Goal: Task Accomplishment & Management: Use online tool/utility

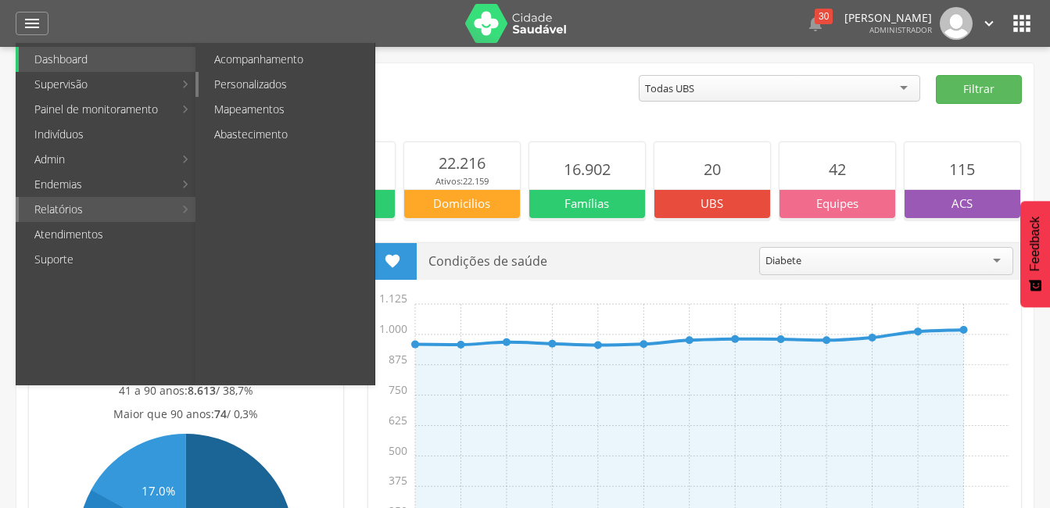
click at [248, 81] on link "Personalizados" at bounding box center [287, 84] width 176 height 25
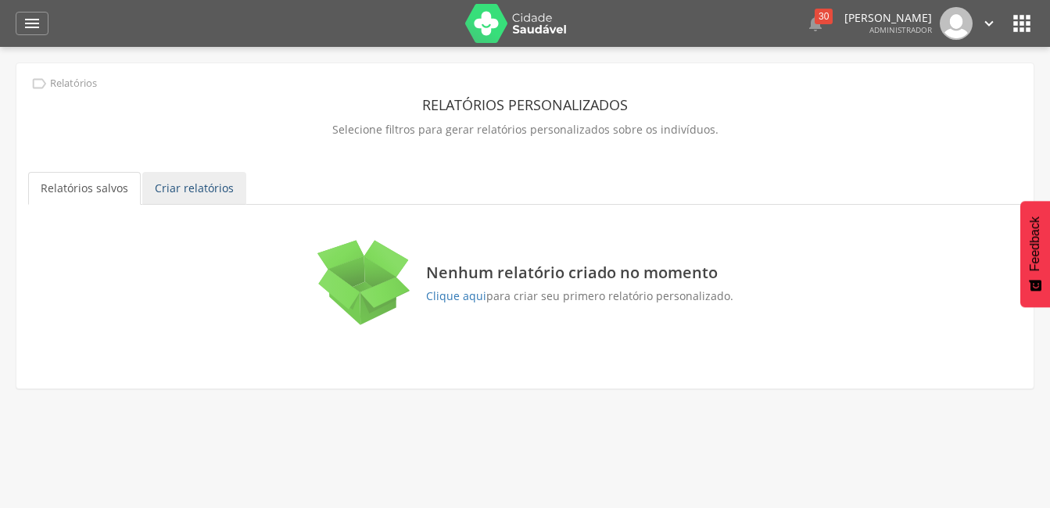
click at [181, 186] on link "Criar relatórios" at bounding box center [194, 188] width 104 height 33
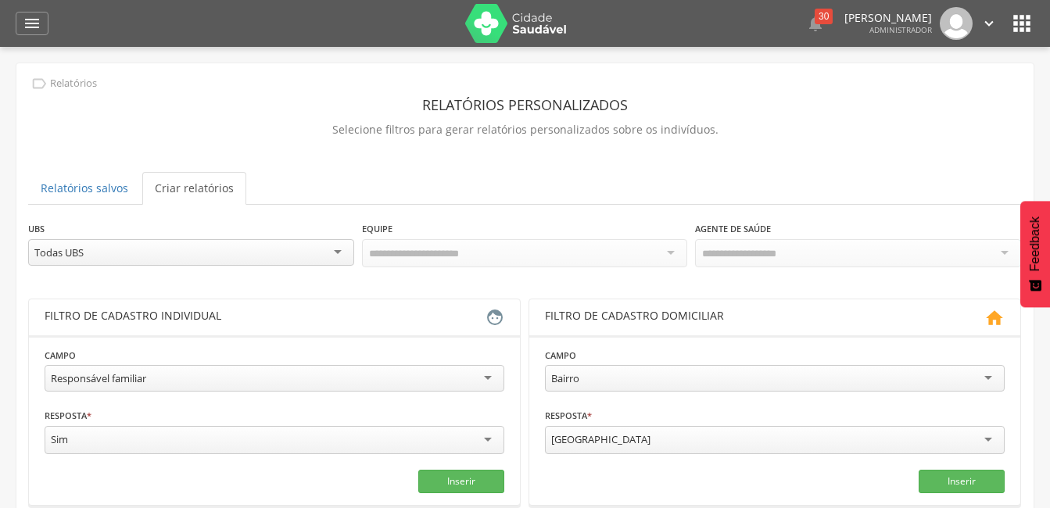
scroll to position [228, 0]
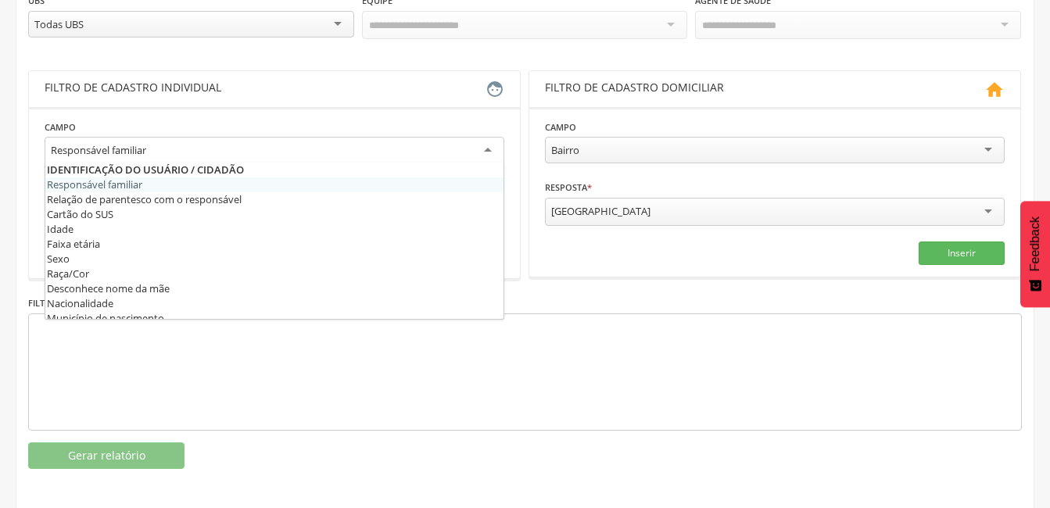
click at [186, 147] on div "Responsável familiar" at bounding box center [275, 151] width 460 height 28
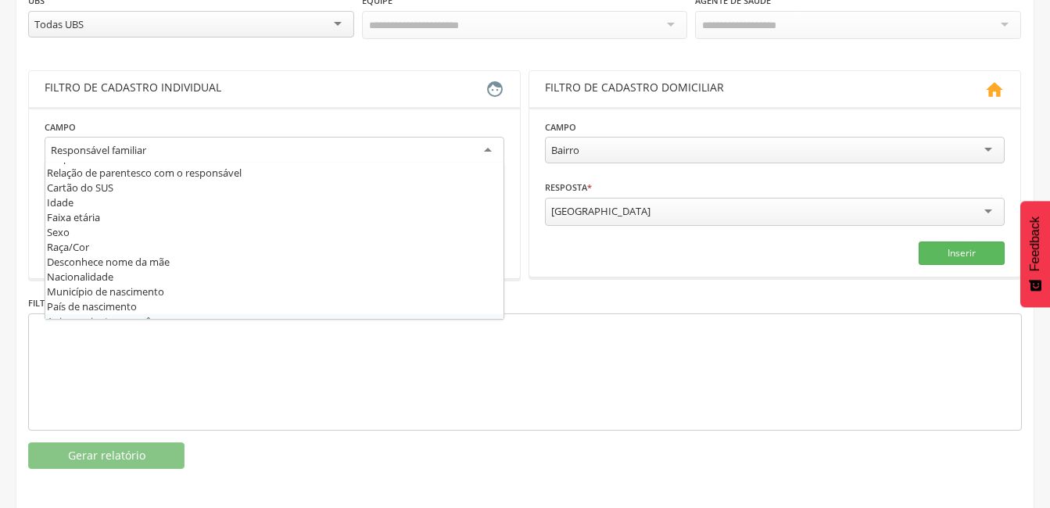
scroll to position [0, 0]
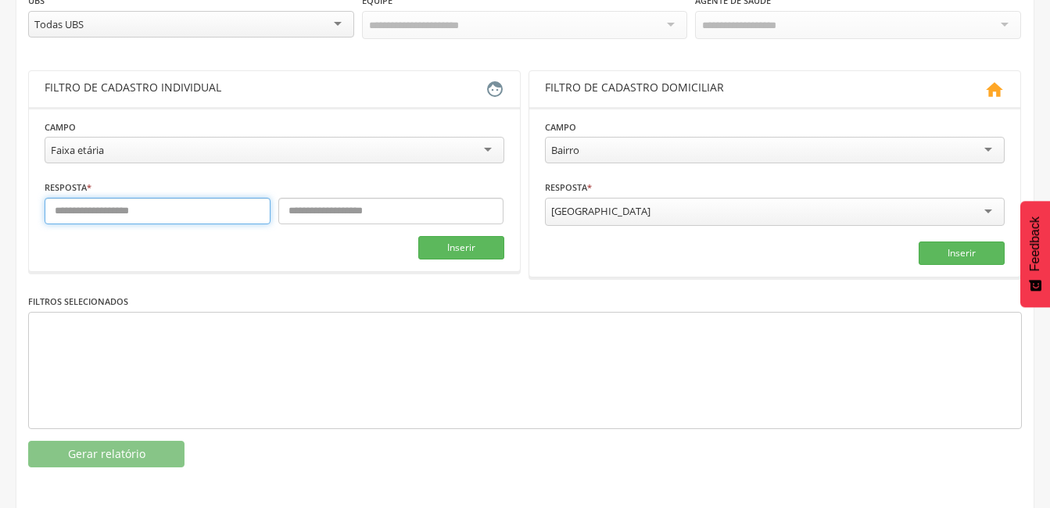
click at [114, 207] on input "text" at bounding box center [158, 211] width 226 height 27
type input "**"
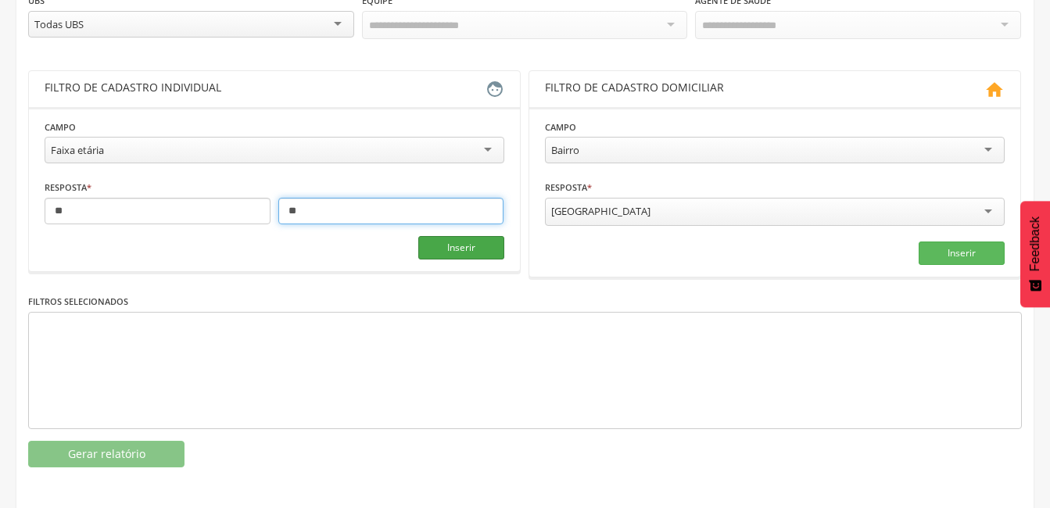
type input "**"
click at [436, 251] on button "Inserir" at bounding box center [461, 247] width 86 height 23
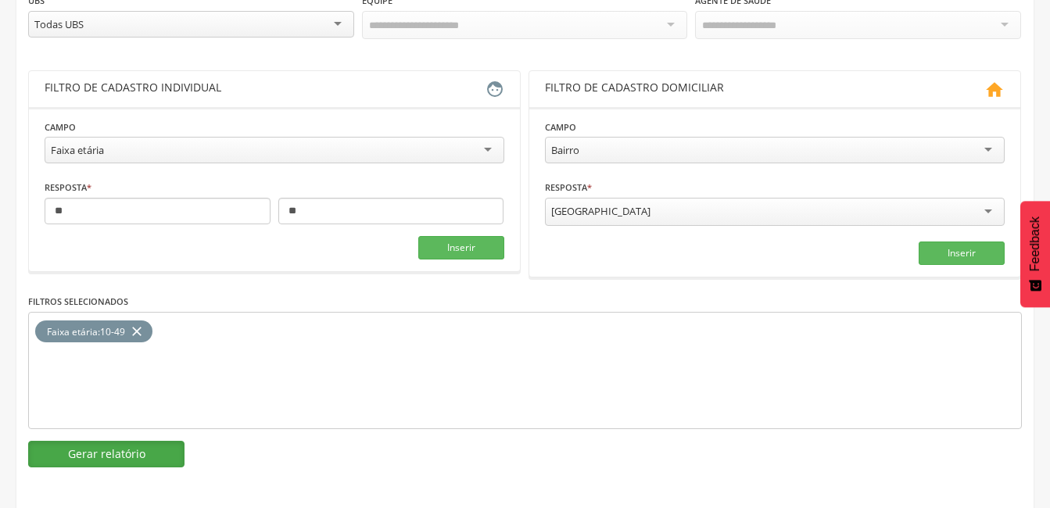
click at [147, 458] on button "Gerar relatório" at bounding box center [106, 454] width 156 height 27
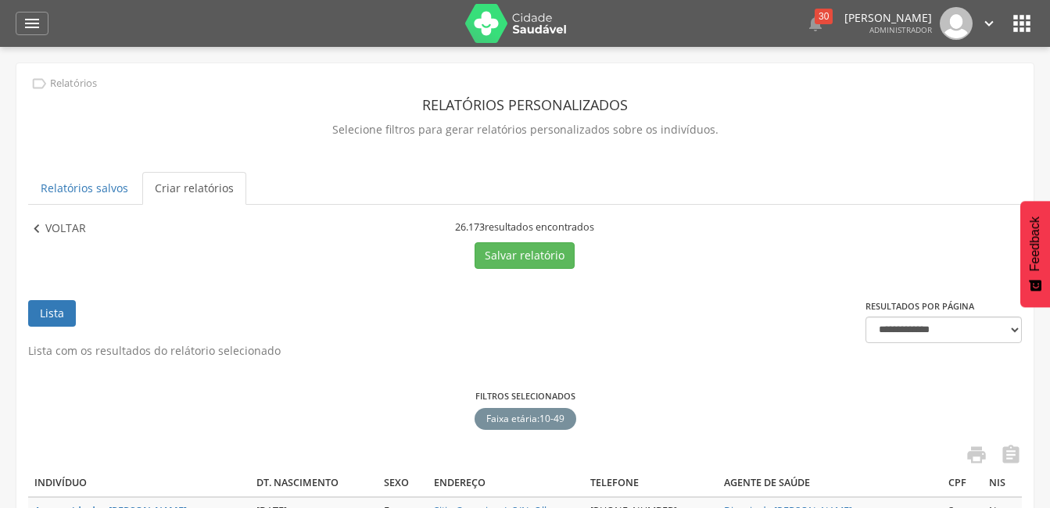
click at [82, 228] on p "Voltar" at bounding box center [65, 228] width 41 height 17
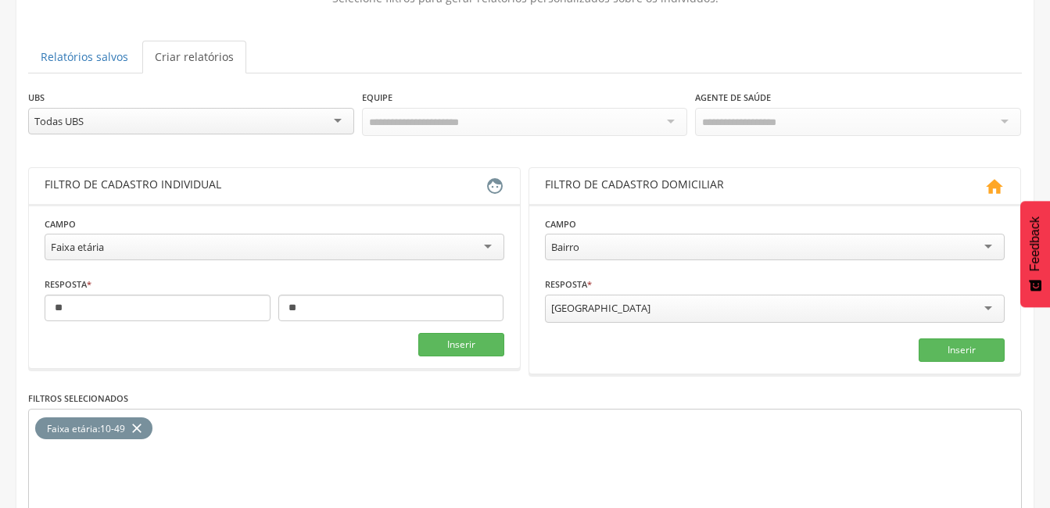
scroll to position [228, 0]
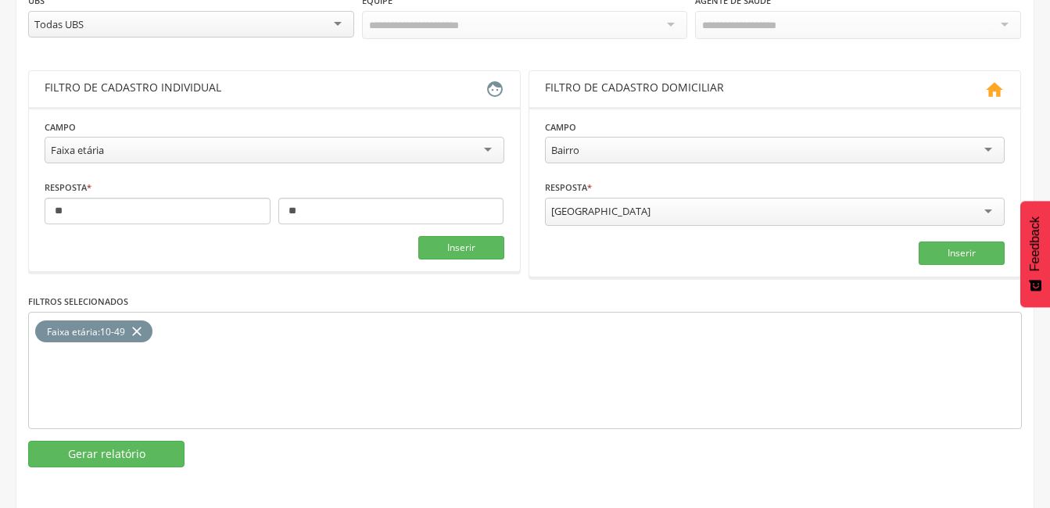
click at [141, 159] on div "Faixa etária" at bounding box center [275, 150] width 460 height 27
click at [136, 210] on div "Masculino" at bounding box center [275, 212] width 460 height 28
click at [420, 252] on button "Inserir" at bounding box center [461, 251] width 86 height 23
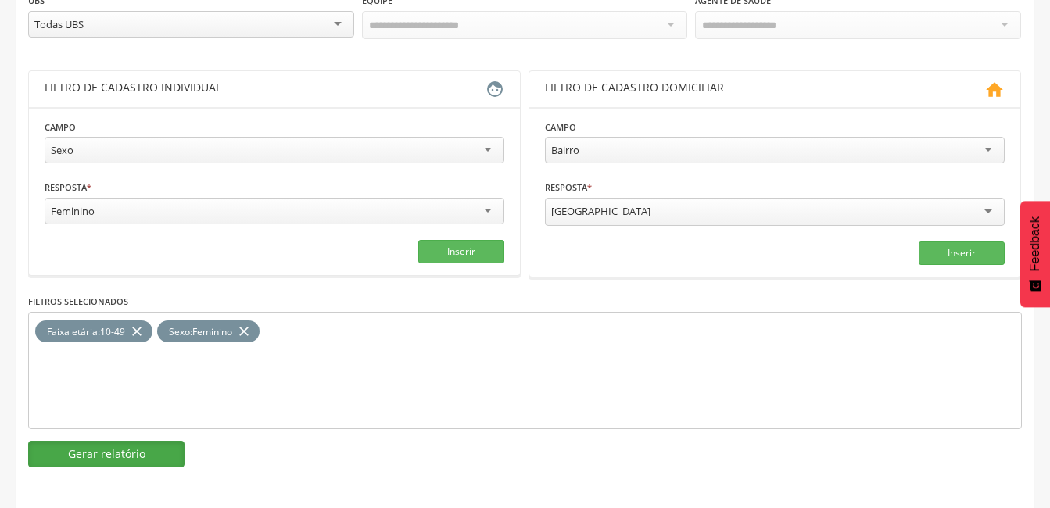
click at [146, 456] on button "Gerar relatório" at bounding box center [106, 454] width 156 height 27
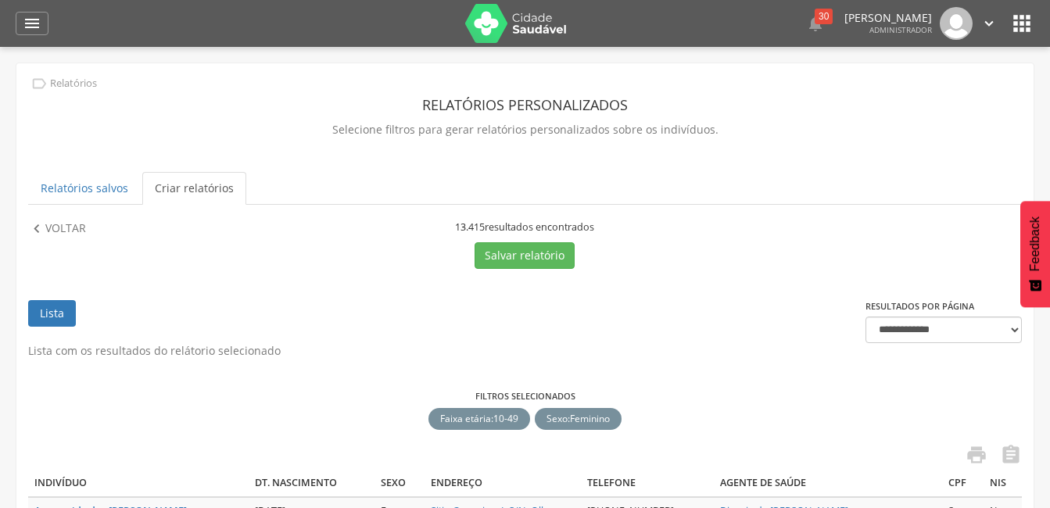
scroll to position [78, 0]
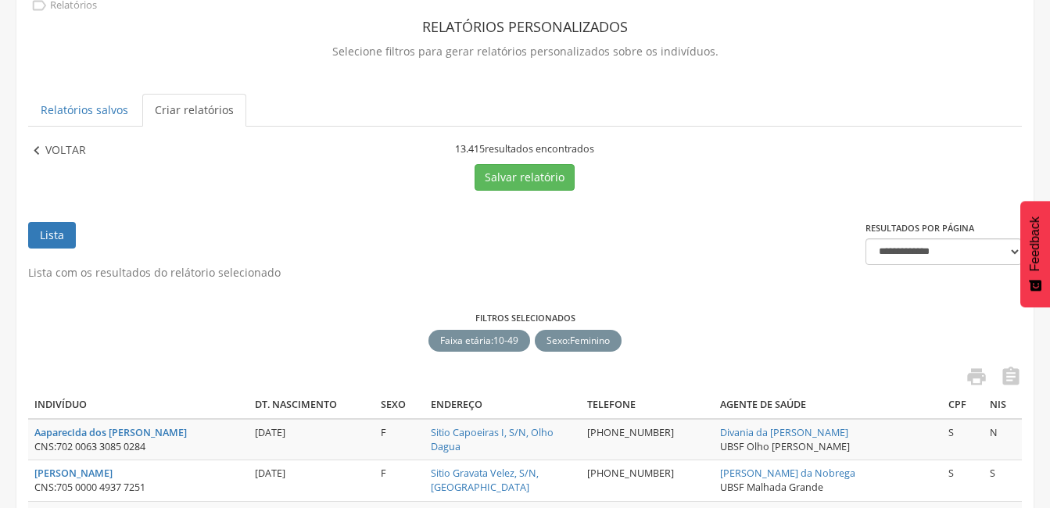
click at [78, 152] on p "Voltar" at bounding box center [65, 150] width 41 height 17
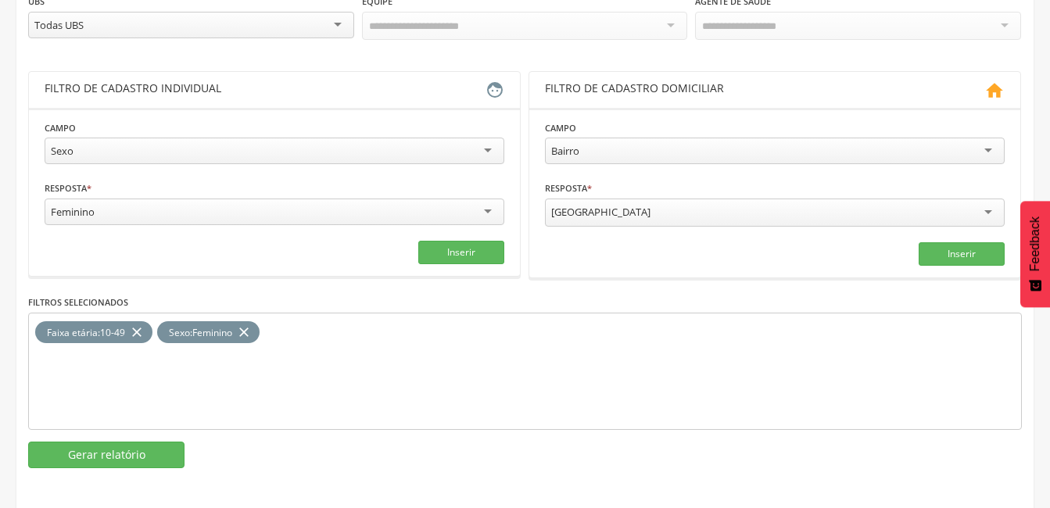
scroll to position [228, 0]
click at [252, 330] on icon "close" at bounding box center [244, 331] width 16 height 23
click at [145, 328] on icon "close" at bounding box center [137, 331] width 16 height 23
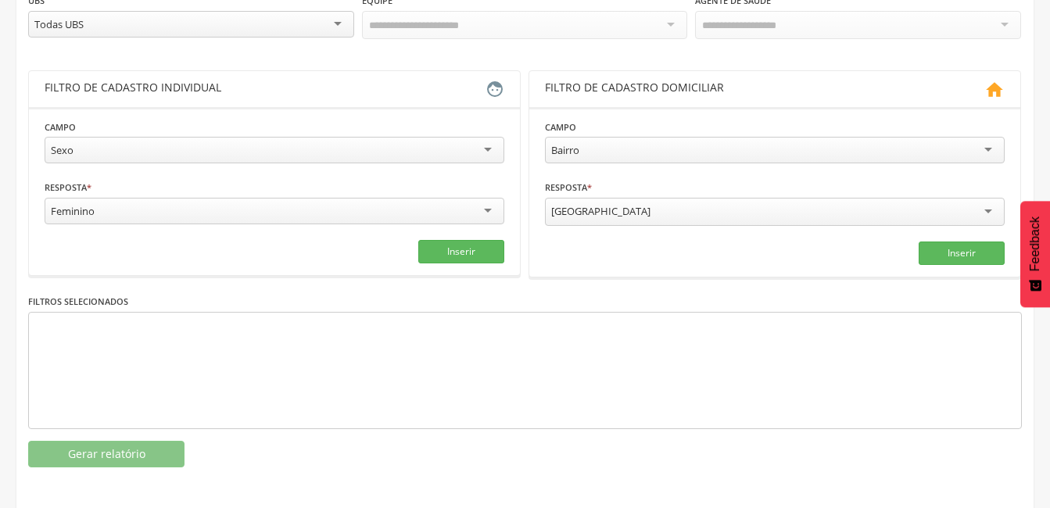
click at [134, 161] on div "Sexo Responsável familiar Relação de parentesco com o responsável Cartão do SUS…" at bounding box center [275, 152] width 460 height 30
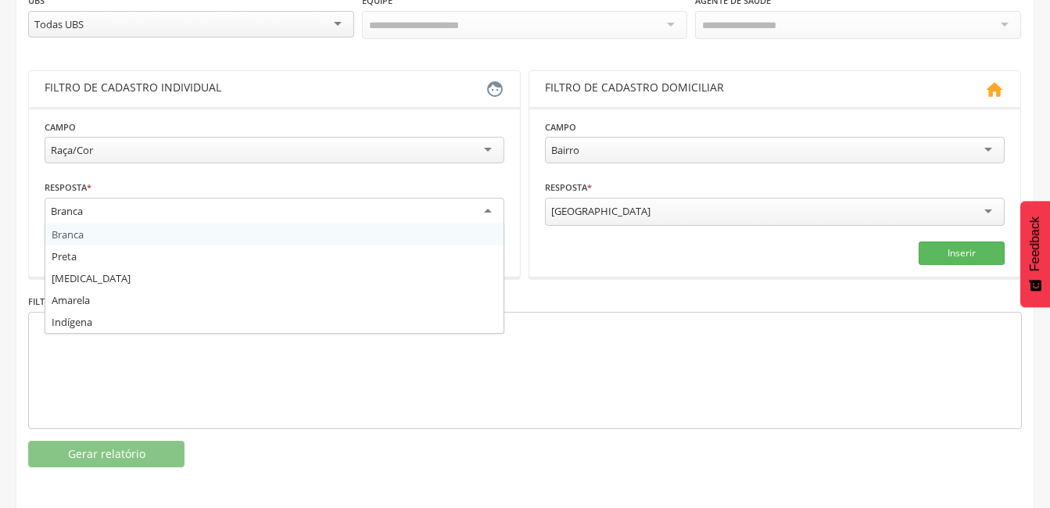
click at [100, 199] on div "Branca" at bounding box center [275, 212] width 460 height 28
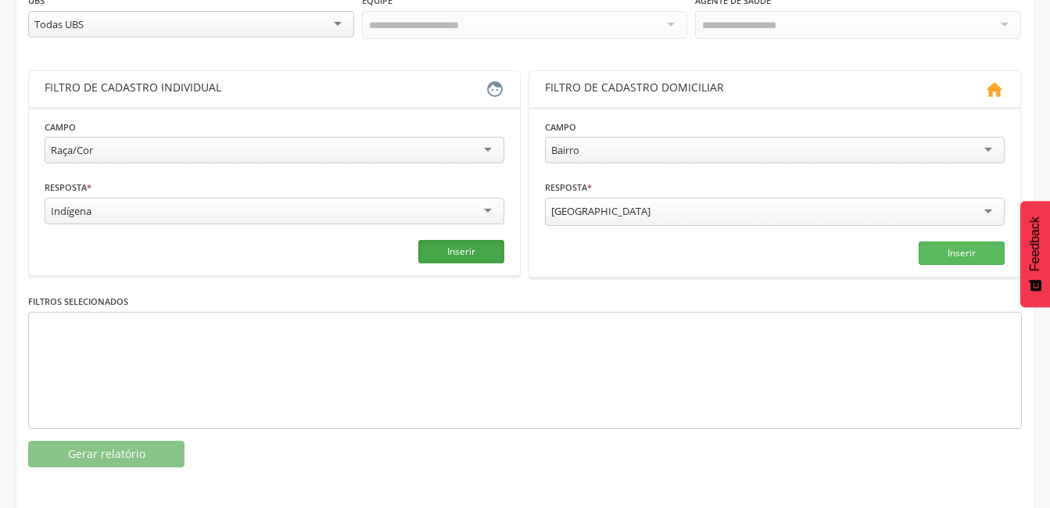
click at [470, 252] on button "Inserir" at bounding box center [461, 251] width 86 height 23
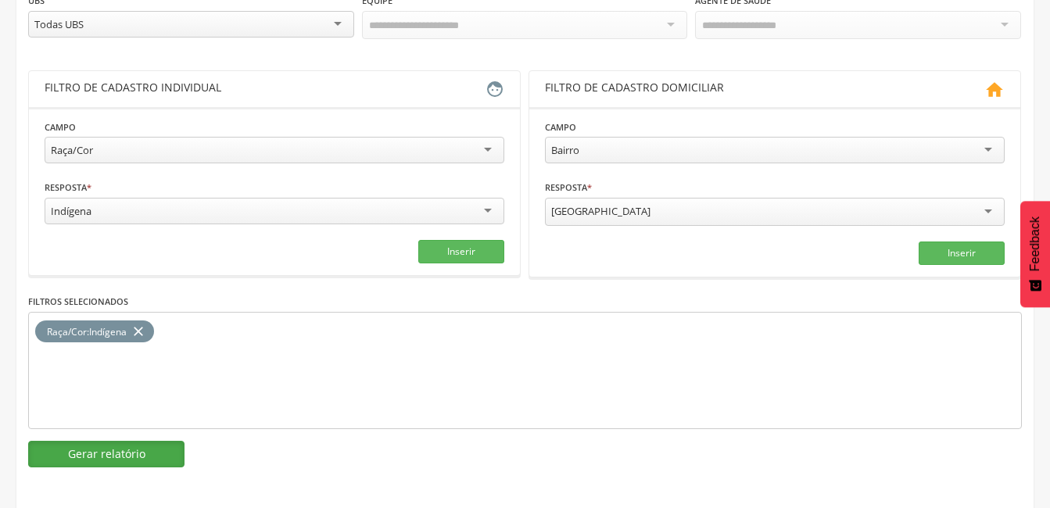
click at [115, 454] on button "Gerar relatório" at bounding box center [106, 454] width 156 height 27
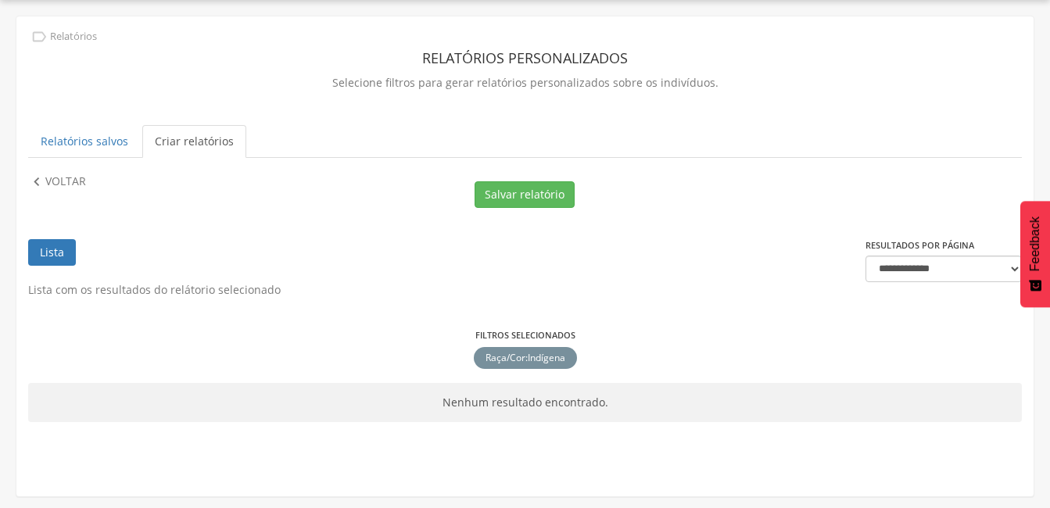
scroll to position [0, 0]
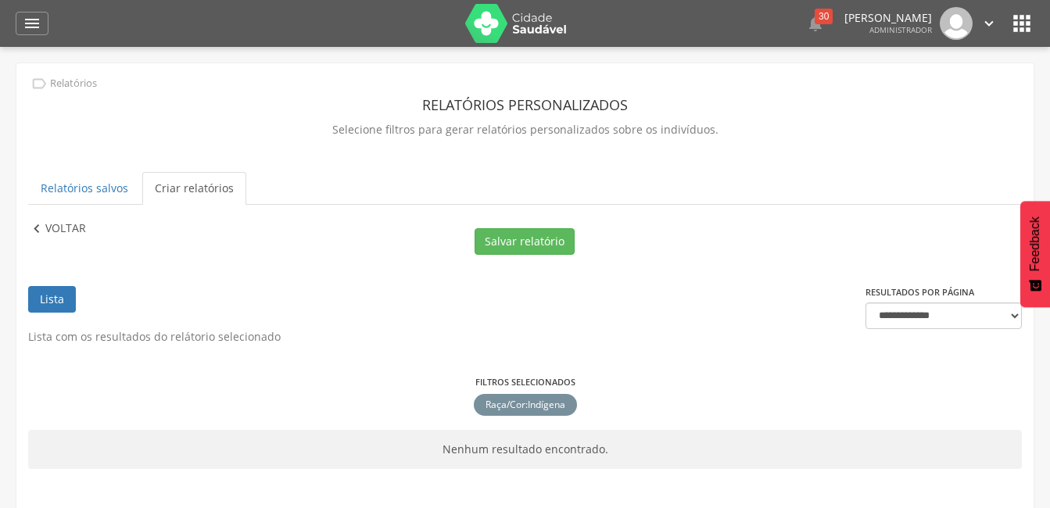
click at [53, 234] on p "Voltar" at bounding box center [65, 228] width 41 height 17
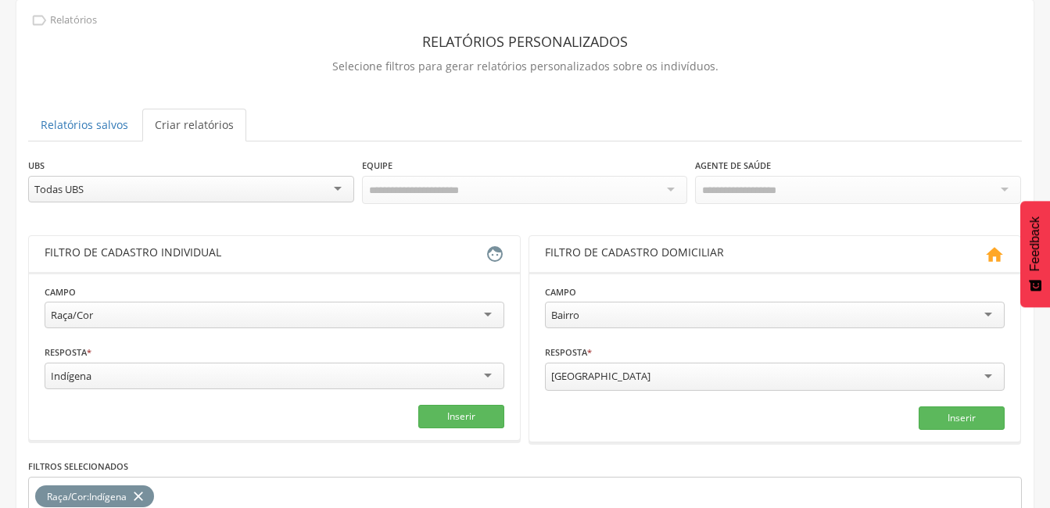
scroll to position [156, 0]
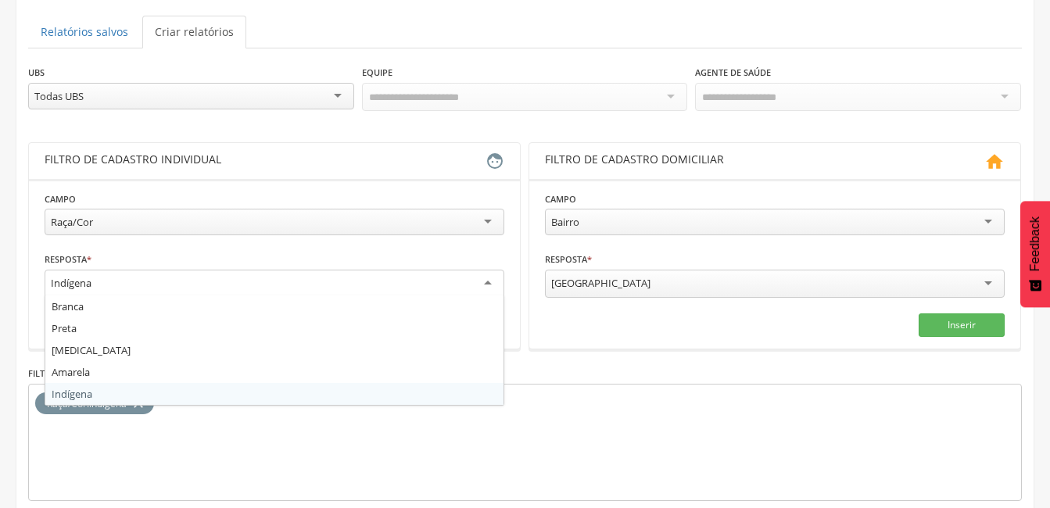
click at [128, 284] on div "Indígena" at bounding box center [275, 284] width 460 height 28
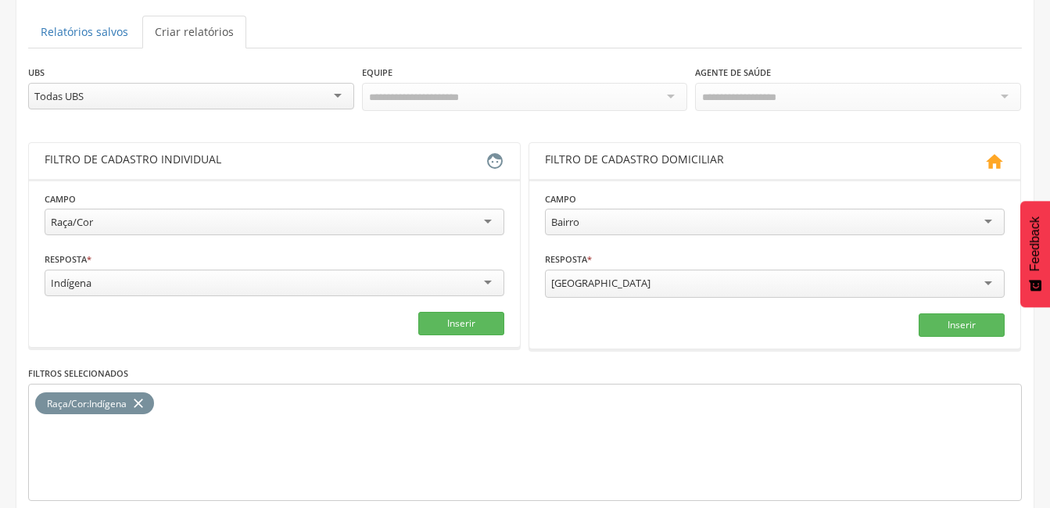
click at [321, 486] on div "Raça/Cor : Indígena close" at bounding box center [524, 442] width 993 height 117
click at [146, 399] on icon "close" at bounding box center [139, 403] width 16 height 23
click at [199, 294] on div "Indígena Branca Preta Parda Amarela Indígena" at bounding box center [275, 285] width 460 height 30
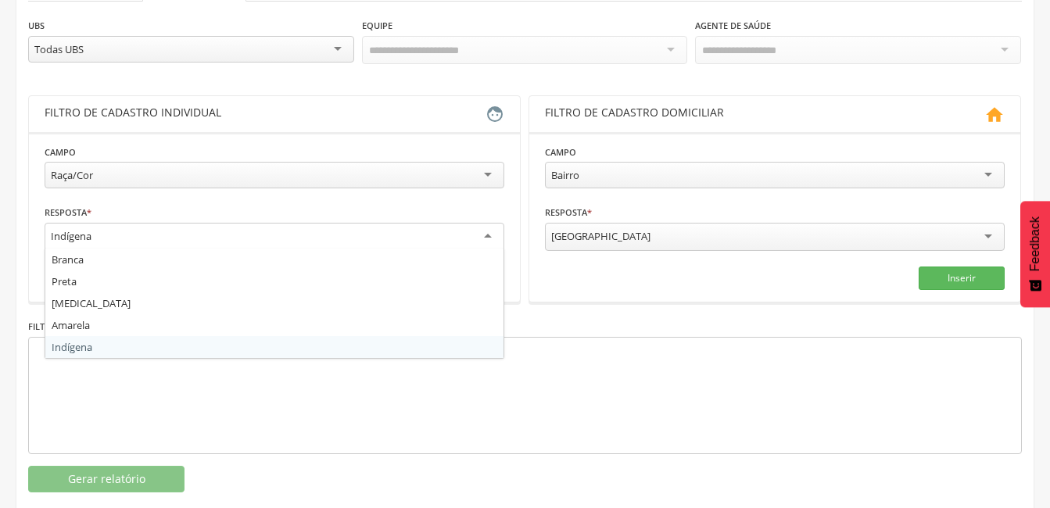
scroll to position [228, 0]
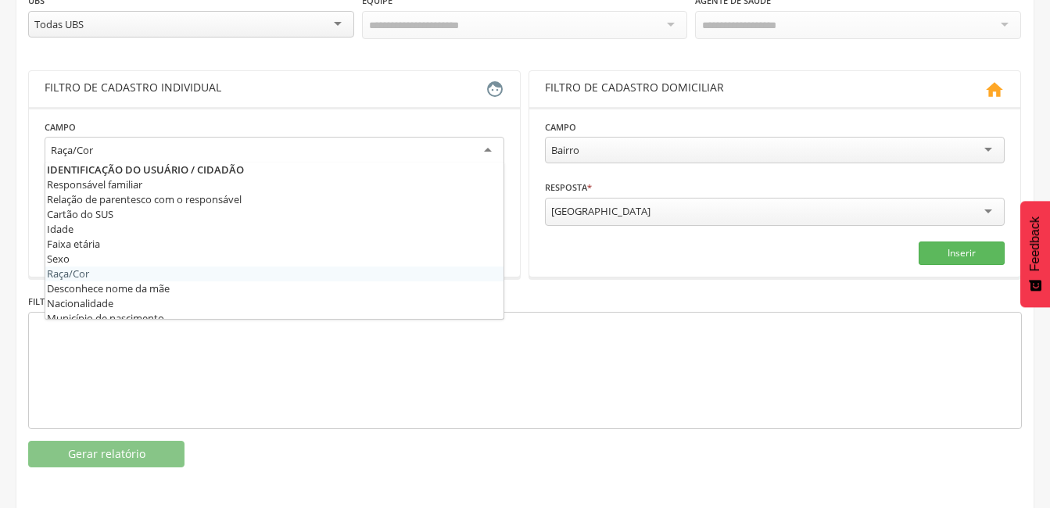
click at [291, 141] on div "Raça/Cor" at bounding box center [275, 151] width 460 height 28
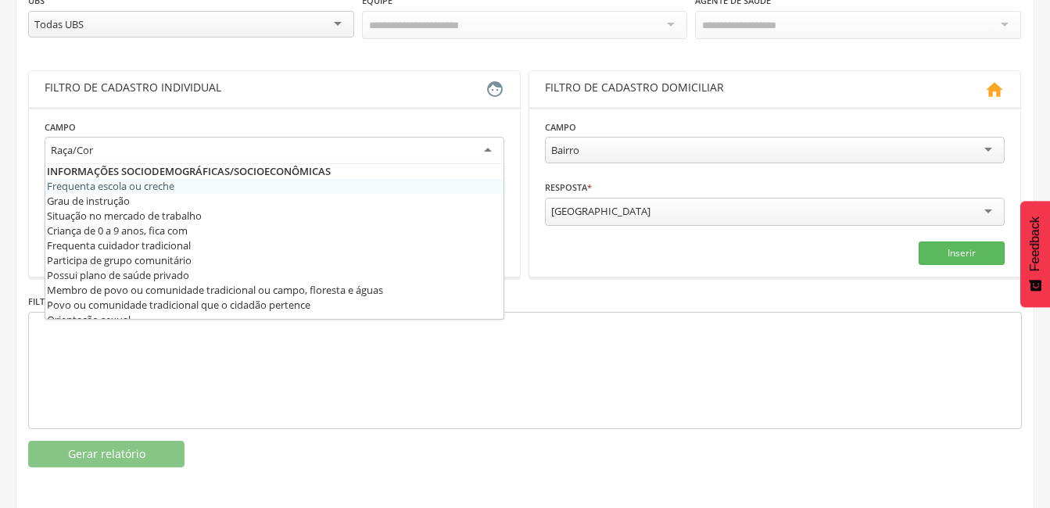
scroll to position [234, 0]
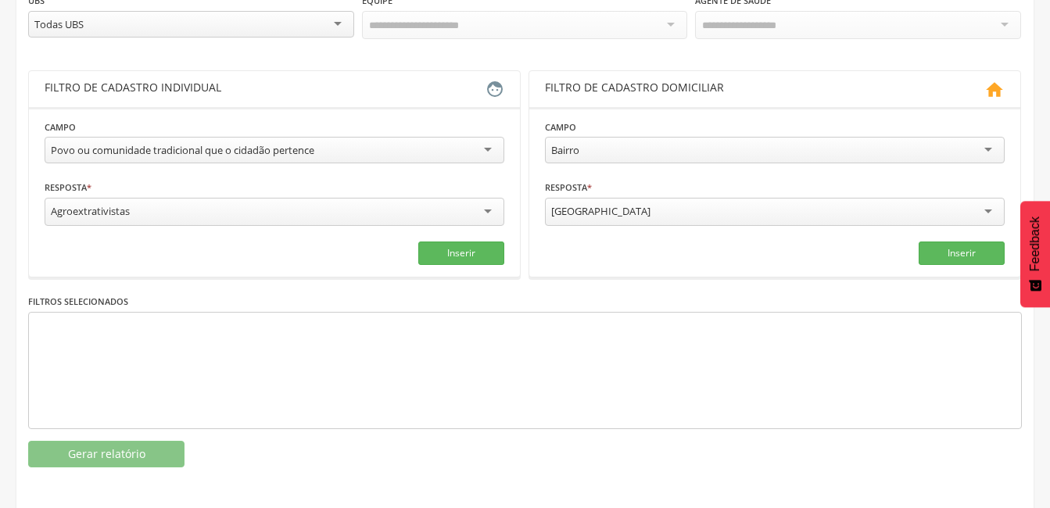
click at [97, 211] on div "Agroextrativistas" at bounding box center [90, 211] width 79 height 14
click at [477, 256] on button "Inserir" at bounding box center [461, 251] width 86 height 23
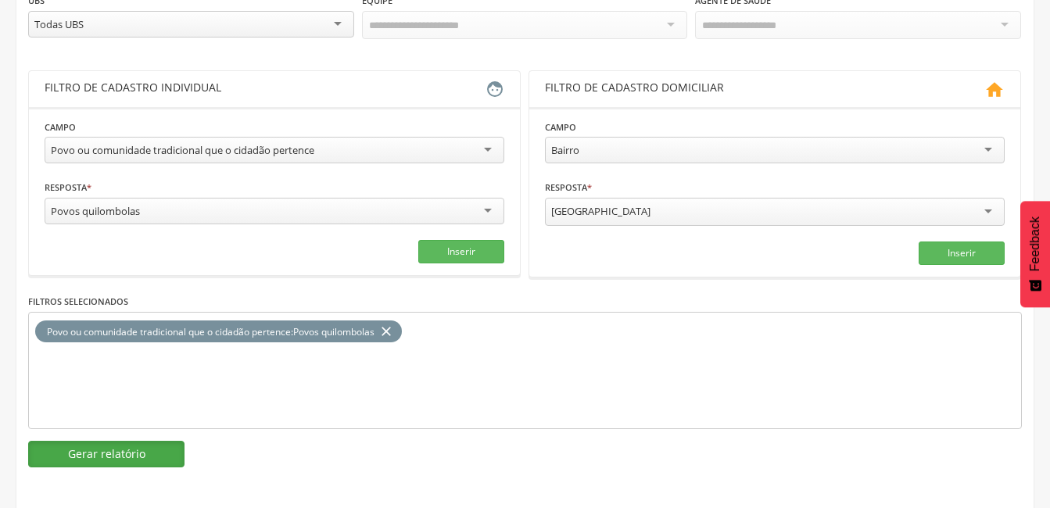
click at [170, 455] on button "Gerar relatório" at bounding box center [106, 454] width 156 height 27
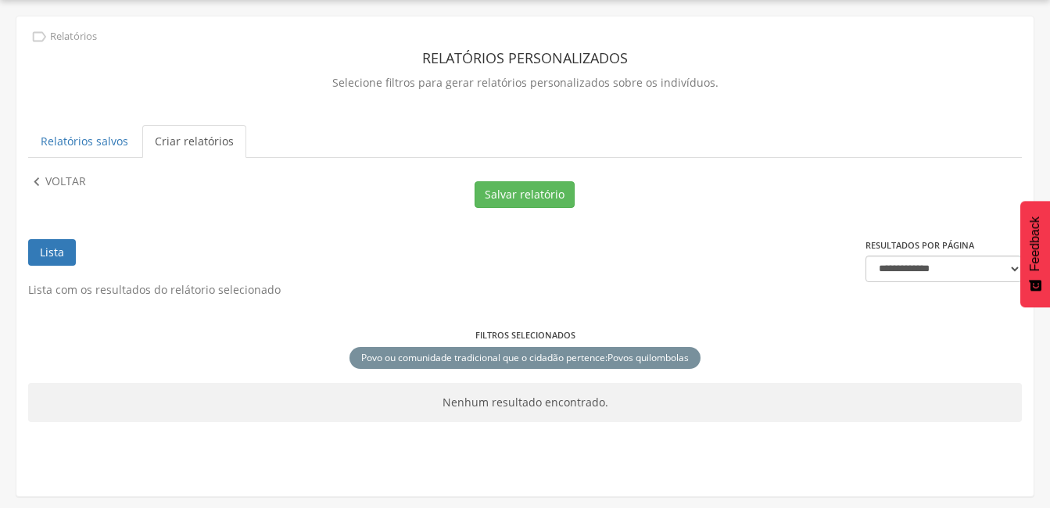
click at [47, 172] on div "**********" at bounding box center [524, 240] width 1017 height 449
click at [48, 190] on p "Voltar" at bounding box center [65, 181] width 41 height 17
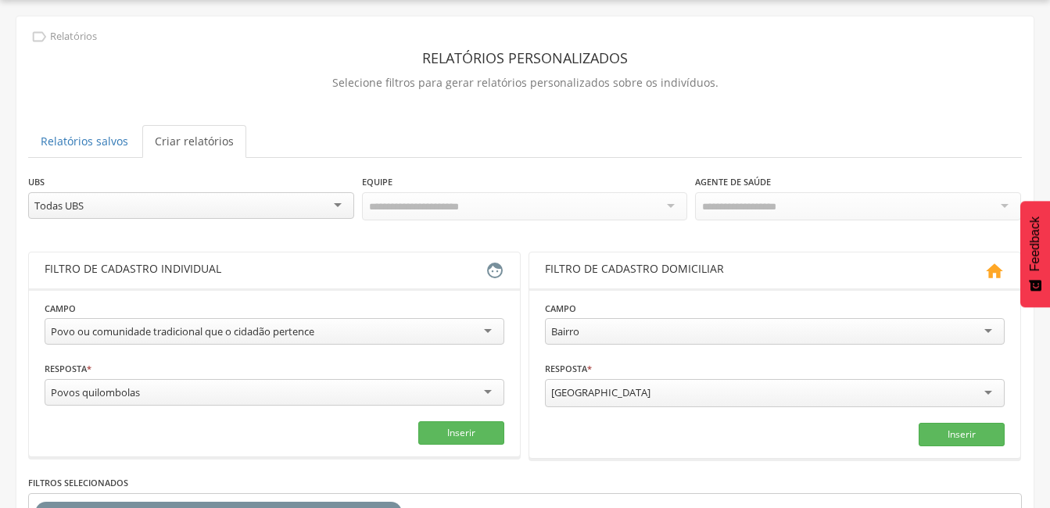
scroll to position [228, 0]
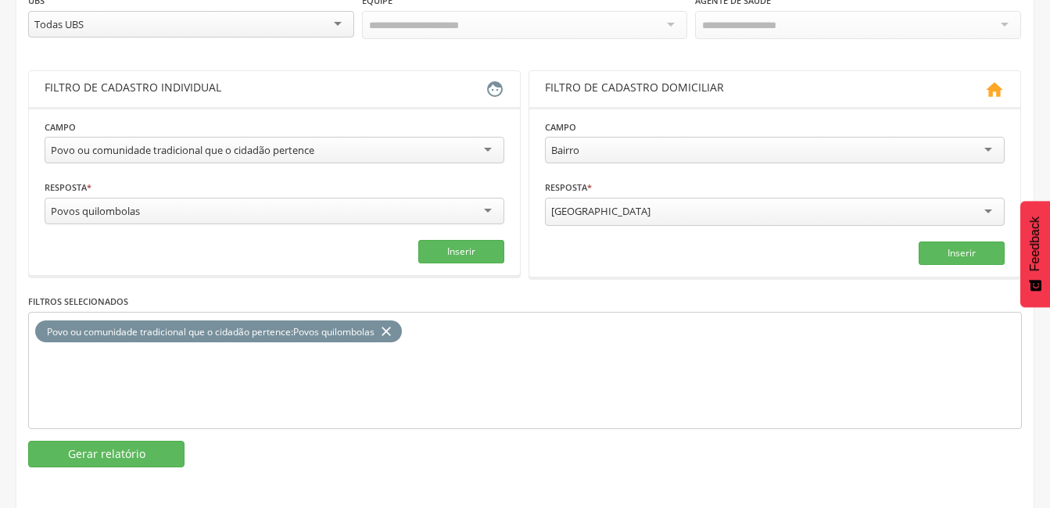
drag, startPoint x: 395, startPoint y: 322, endPoint x: 284, endPoint y: 264, distance: 125.8
click at [394, 323] on icon "close" at bounding box center [386, 331] width 16 height 23
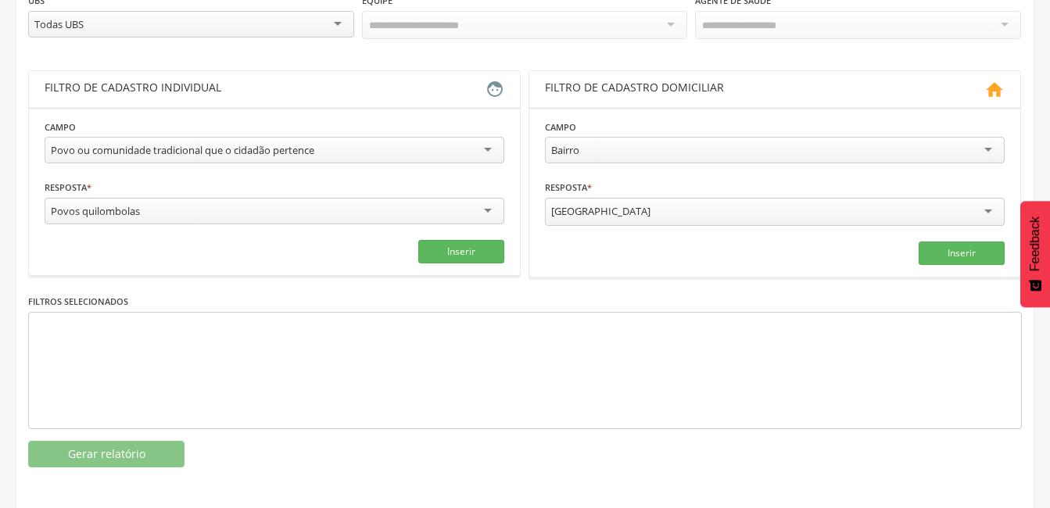
click at [182, 221] on div "Povos quilombolas" at bounding box center [275, 211] width 460 height 27
click at [470, 255] on button "Inserir" at bounding box center [461, 251] width 86 height 23
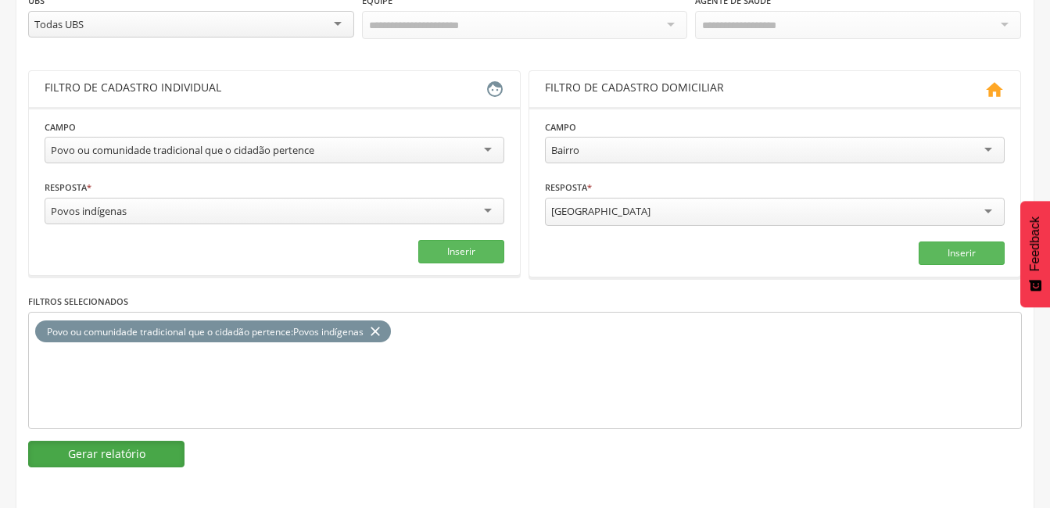
click at [127, 463] on button "Gerar relatório" at bounding box center [106, 454] width 156 height 27
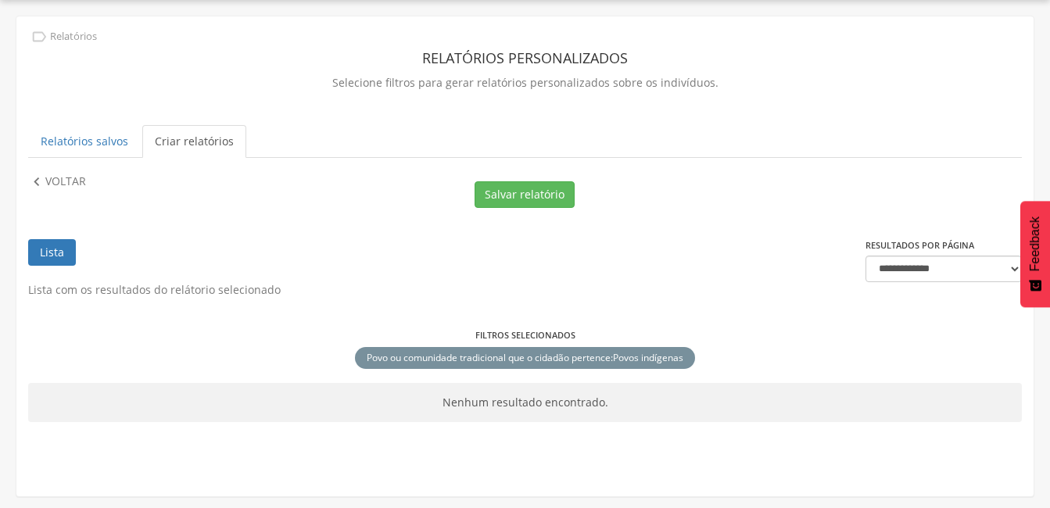
click at [59, 159] on div "**********" at bounding box center [524, 240] width 1017 height 449
click at [61, 180] on p "Voltar" at bounding box center [65, 181] width 41 height 17
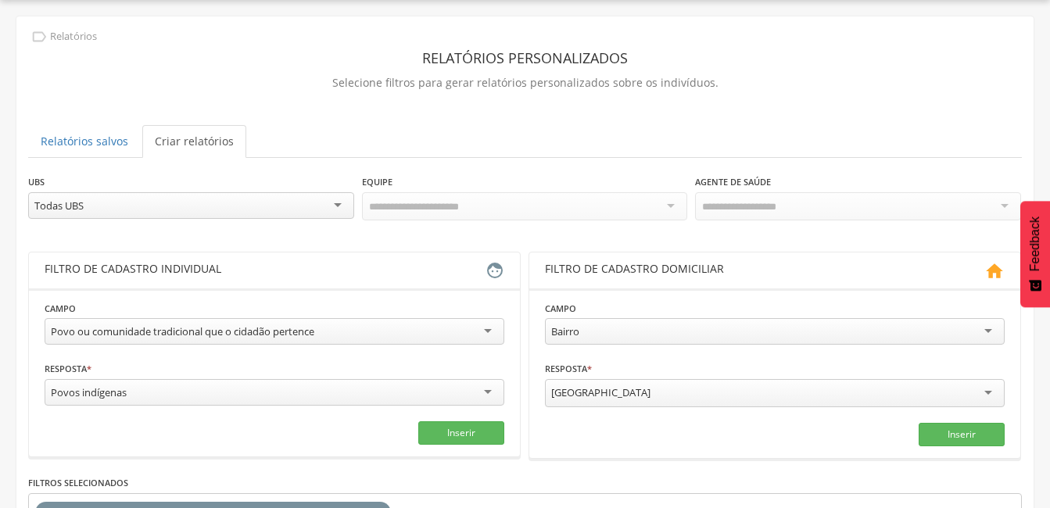
scroll to position [228, 0]
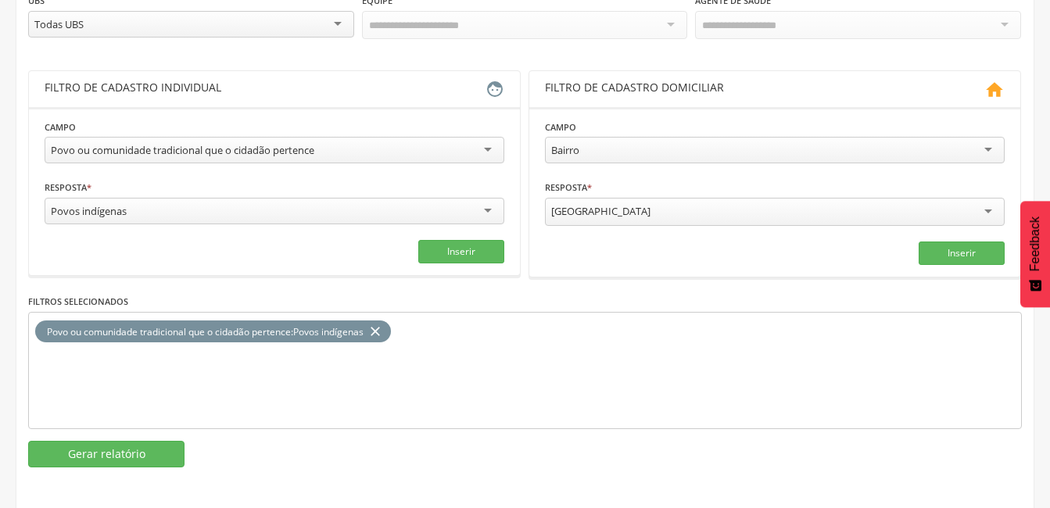
click at [374, 330] on icon "close" at bounding box center [375, 331] width 16 height 23
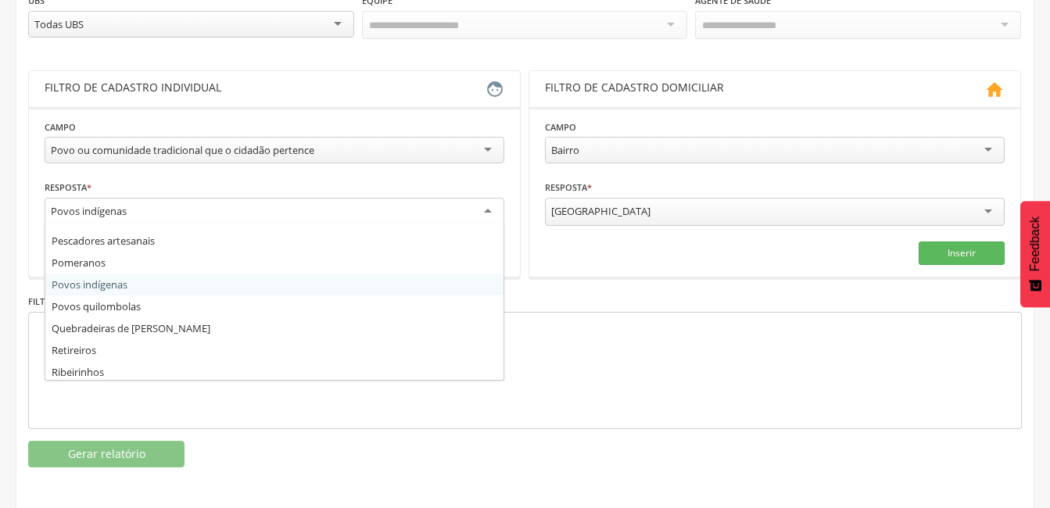
click at [169, 207] on div "Povos indígenas" at bounding box center [275, 212] width 460 height 28
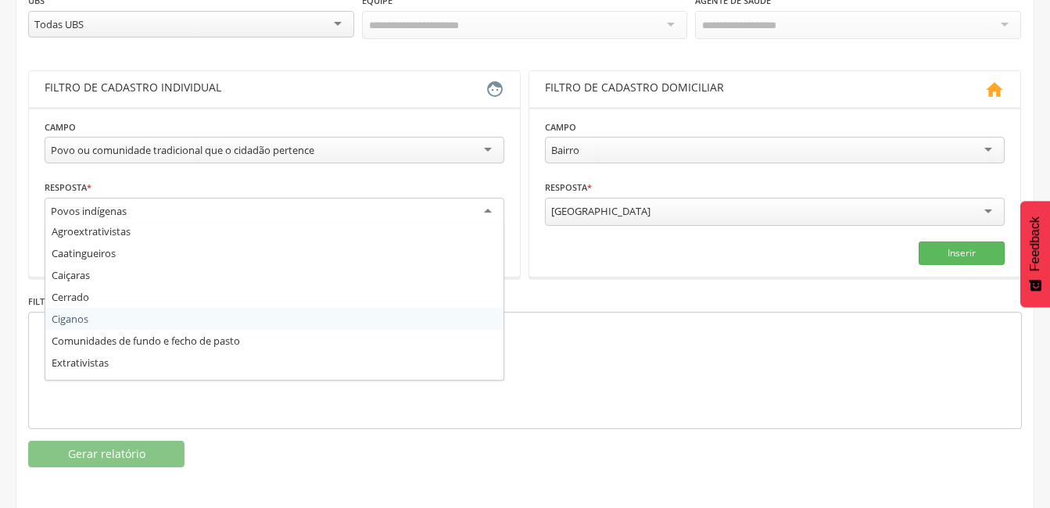
scroll to position [0, 0]
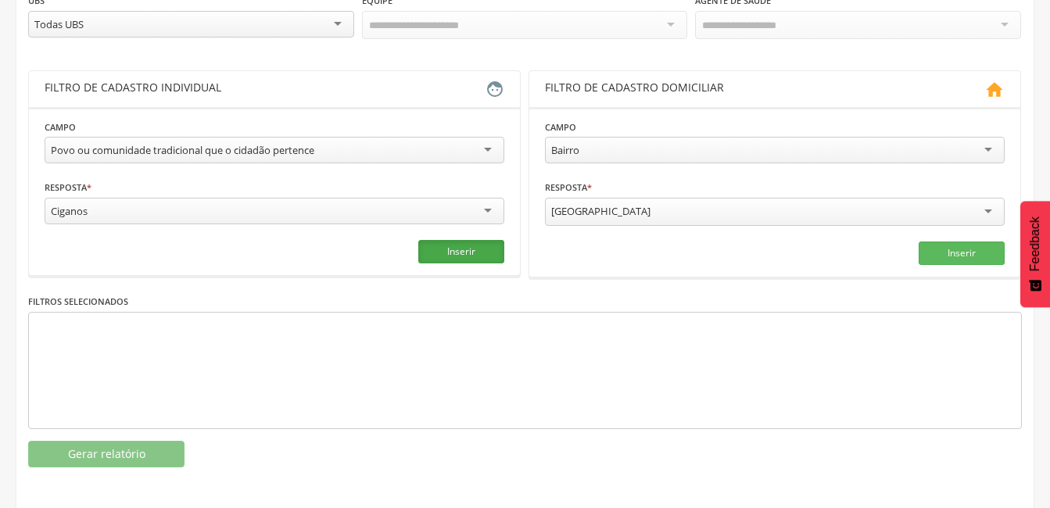
click at [470, 255] on button "Inserir" at bounding box center [461, 251] width 86 height 23
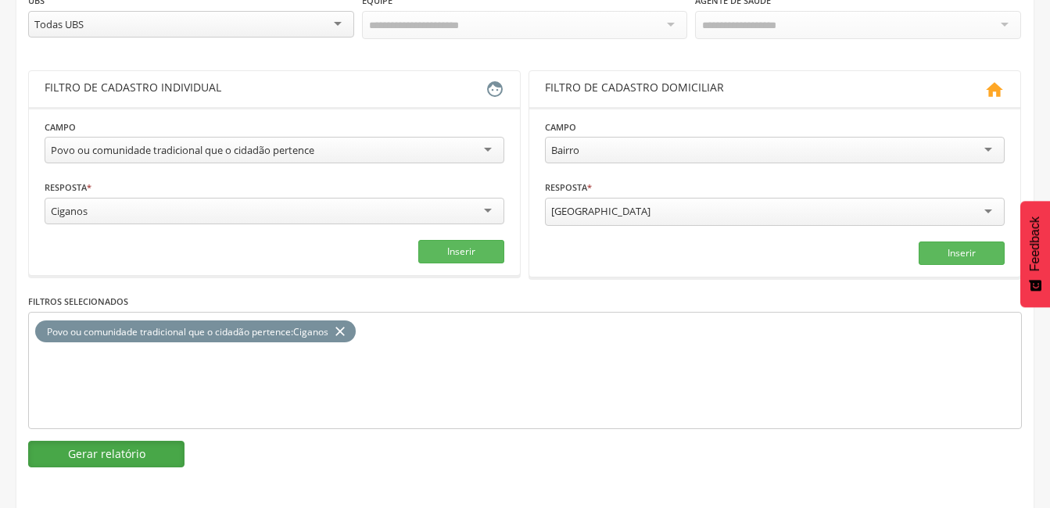
click at [150, 452] on button "Gerar relatório" at bounding box center [106, 454] width 156 height 27
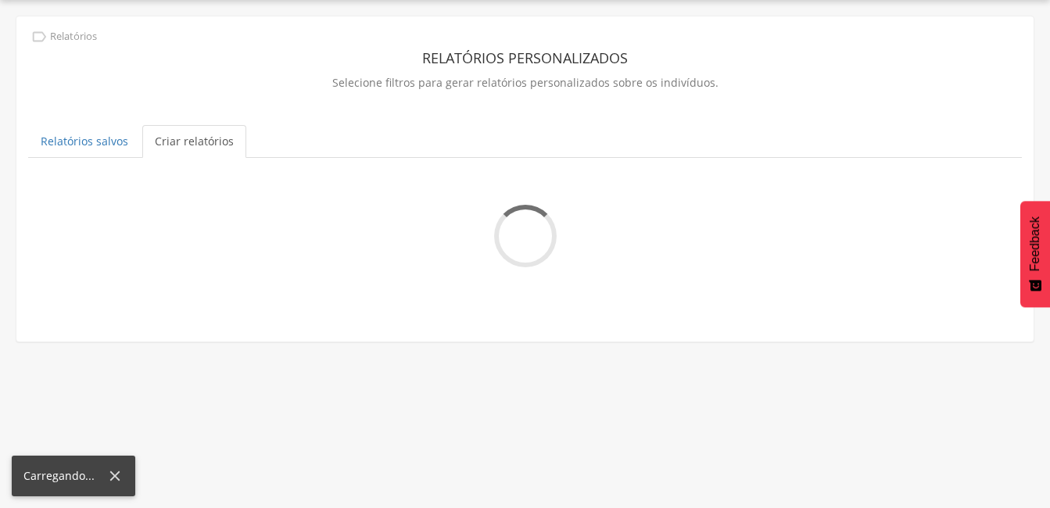
scroll to position [47, 0]
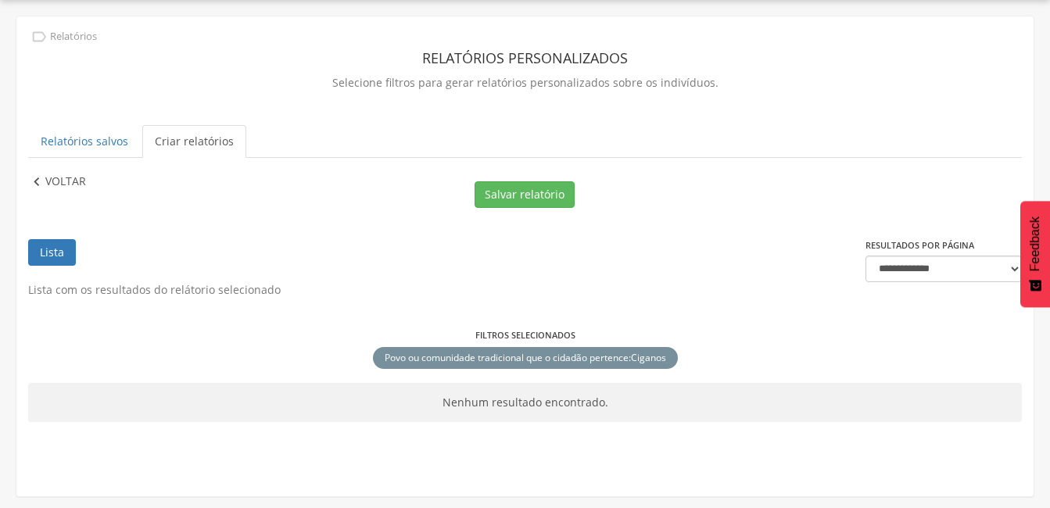
click at [72, 177] on p "Voltar" at bounding box center [65, 181] width 41 height 17
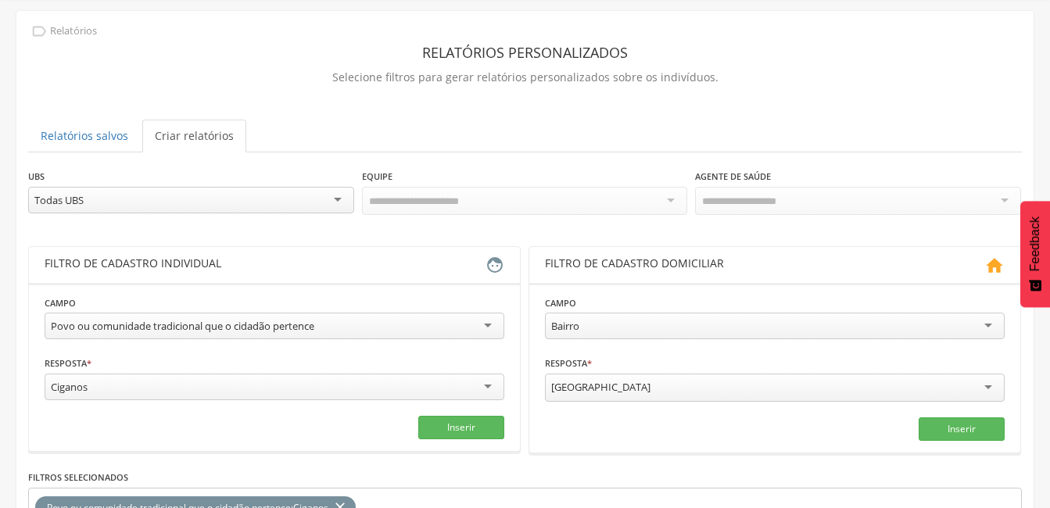
scroll to position [0, 0]
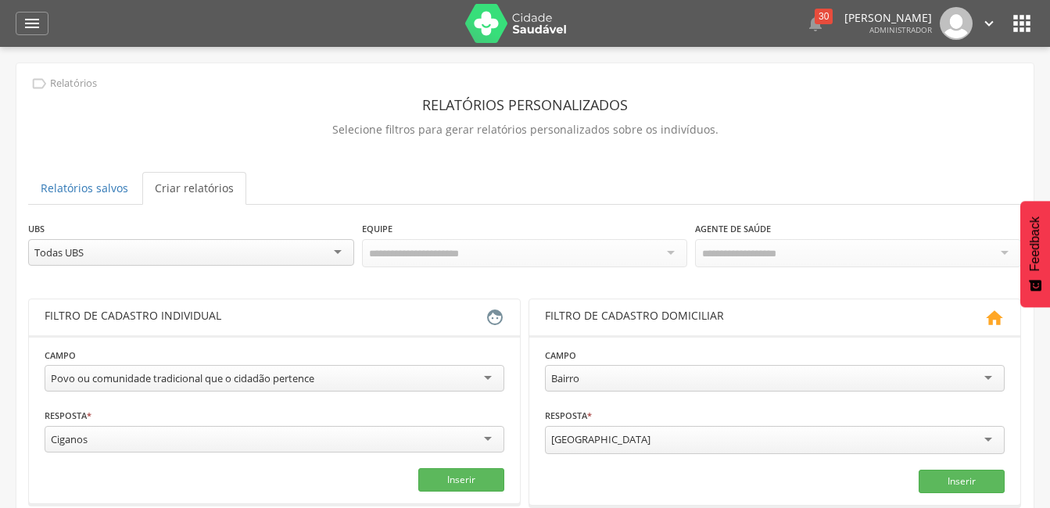
click at [515, 34] on img at bounding box center [516, 23] width 102 height 39
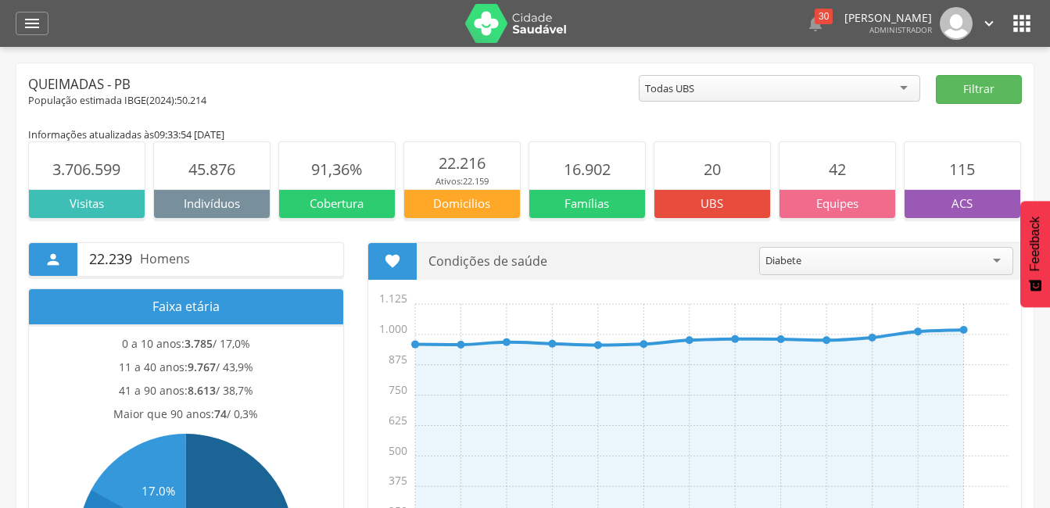
click at [25, 35] on div " Dashboard Supervisão Produtividade Mapa da cidade Mapa de cobertura Ranking A…" at bounding box center [525, 23] width 1018 height 47
click at [33, 16] on icon "" at bounding box center [32, 23] width 19 height 19
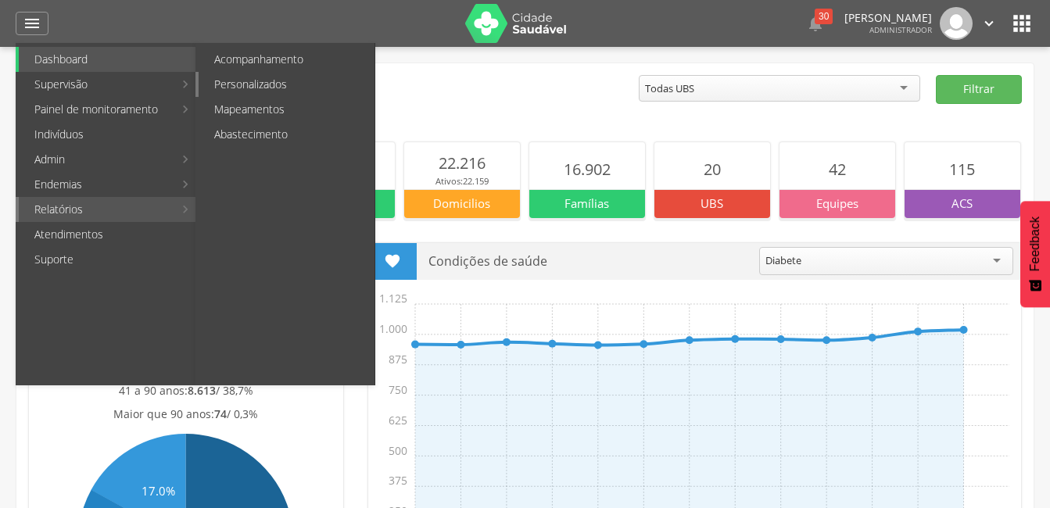
click at [262, 84] on link "Personalizados" at bounding box center [287, 84] width 176 height 25
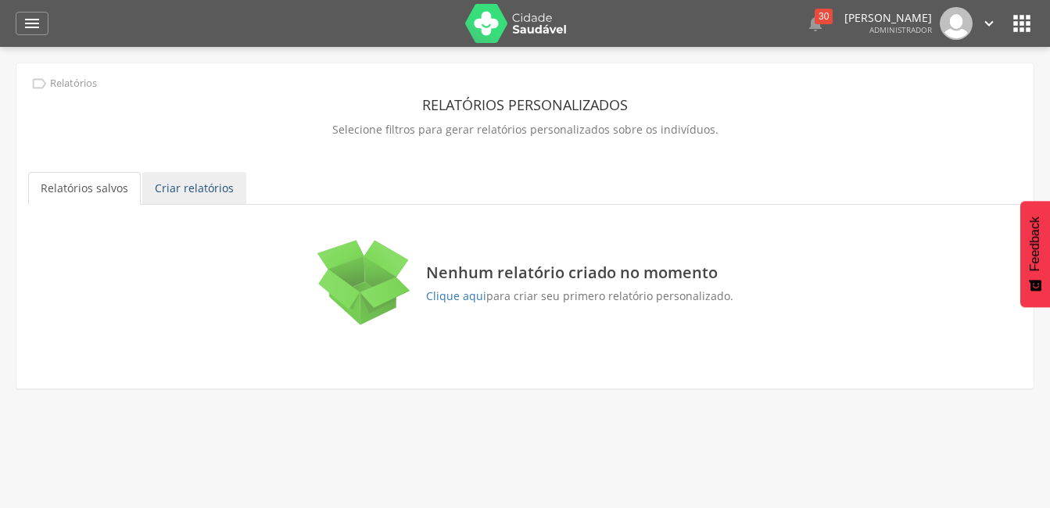
click at [211, 188] on link "Criar relatórios" at bounding box center [194, 188] width 104 height 33
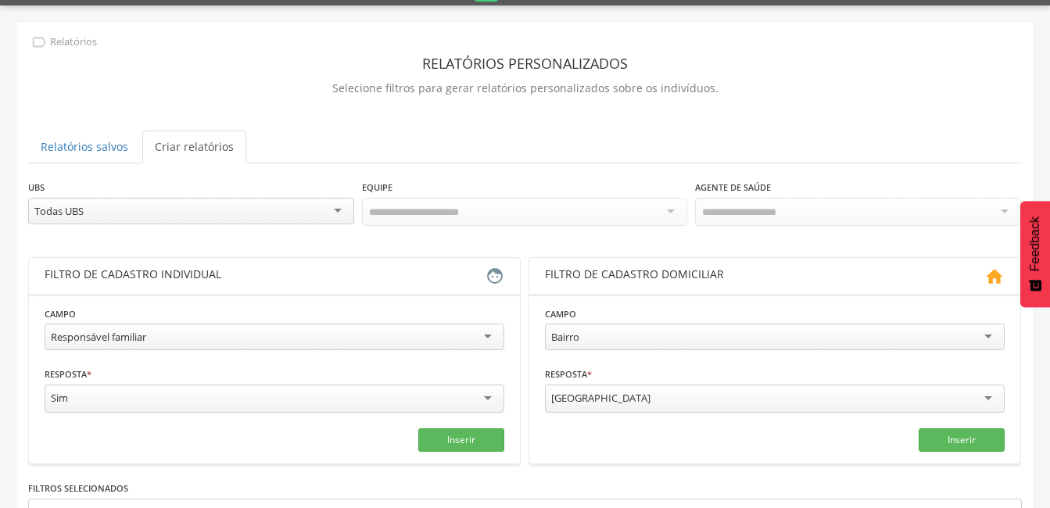
scroll to position [78, 0]
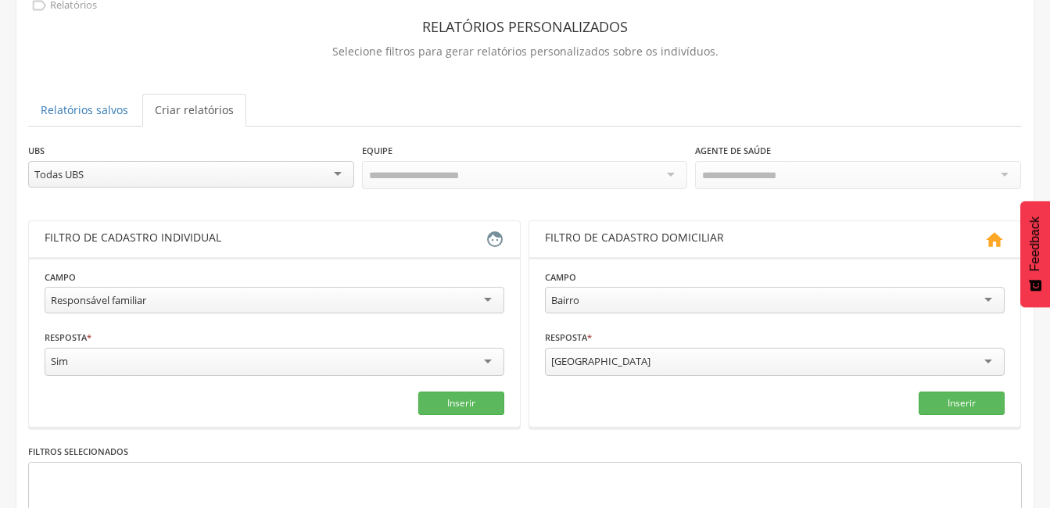
click at [205, 180] on div "Todas UBS" at bounding box center [191, 174] width 326 height 27
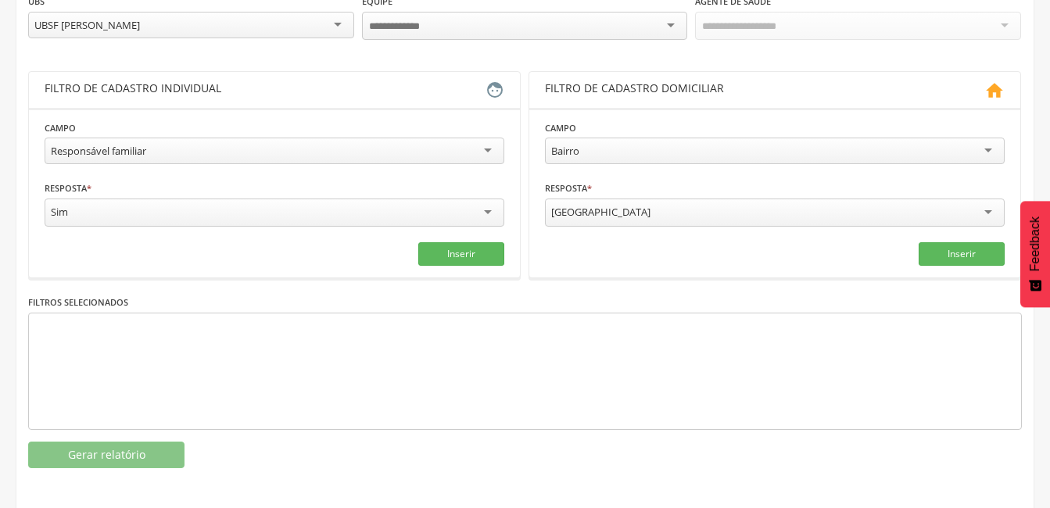
scroll to position [228, 0]
click at [188, 150] on div "Responsável familiar" at bounding box center [275, 150] width 460 height 27
